Goal: Check status: Check status

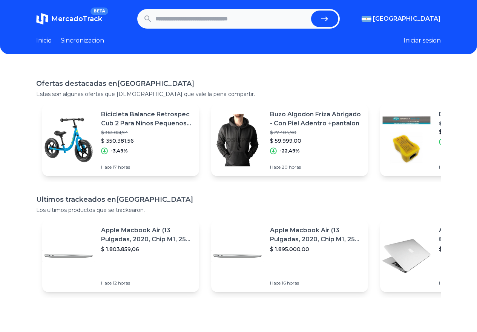
click at [199, 19] on input "text" at bounding box center [231, 19] width 153 height 17
paste input "**********"
click at [334, 24] on button "submit" at bounding box center [326, 19] width 27 height 17
type input "**********"
